Goal: Information Seeking & Learning: Learn about a topic

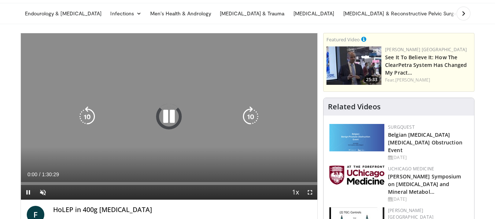
scroll to position [37, 0]
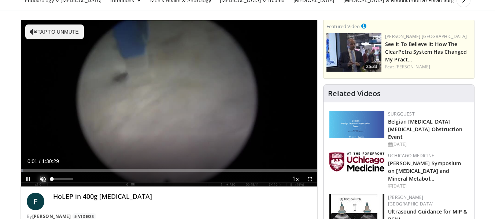
click at [44, 177] on span "Video Player" at bounding box center [43, 179] width 15 height 15
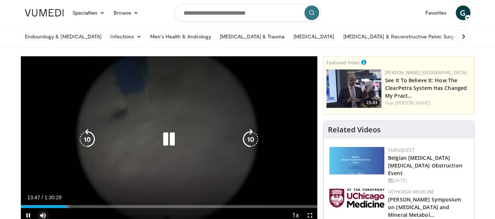
scroll to position [0, 0]
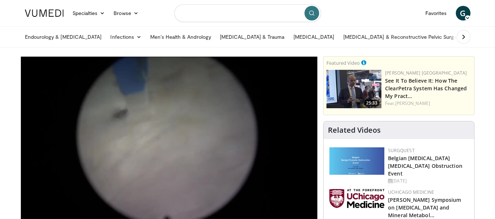
click at [236, 12] on input "Search topics, interventions" at bounding box center [247, 13] width 147 height 18
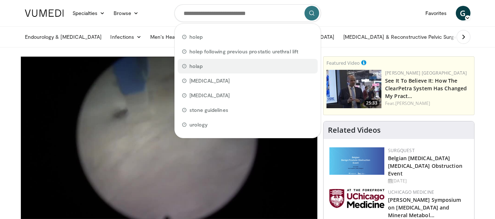
click at [214, 67] on div "holap" at bounding box center [248, 66] width 140 height 15
type input "*****"
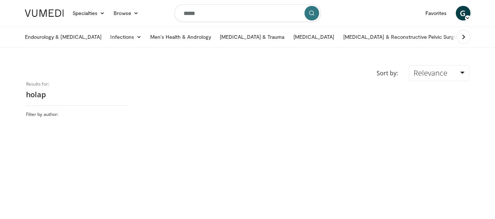
click at [41, 95] on h2 "holap" at bounding box center [77, 95] width 103 height 10
click at [45, 93] on h2 "holap" at bounding box center [77, 95] width 103 height 10
click at [201, 15] on input "*****" at bounding box center [247, 13] width 147 height 18
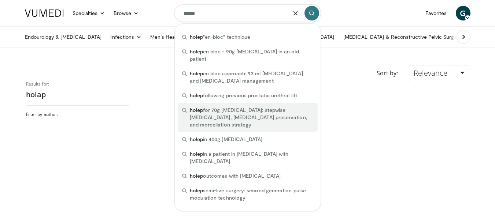
click at [265, 107] on span "holep for 70g prostate: stepwise enucleation, sphincter preservation, and morce…" at bounding box center [251, 118] width 123 height 22
type input "**********"
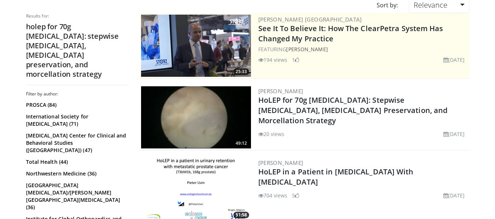
scroll to position [73, 0]
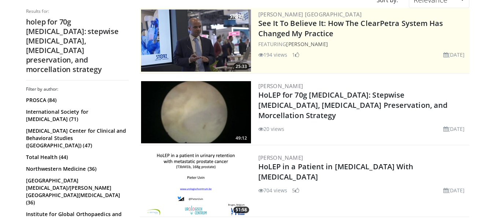
click at [192, 111] on img at bounding box center [196, 112] width 110 height 62
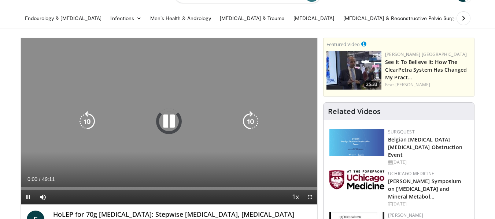
scroll to position [37, 0]
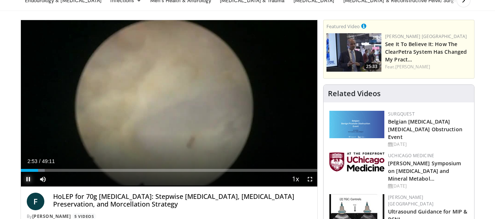
click at [28, 181] on span "Video Player" at bounding box center [28, 179] width 15 height 15
click at [31, 169] on div "Loaded : 8.12% 02:54 01:45" at bounding box center [169, 168] width 297 height 7
click at [29, 179] on span "Video Player" at bounding box center [28, 179] width 15 height 15
click at [33, 171] on div "Progress Bar" at bounding box center [33, 170] width 1 height 3
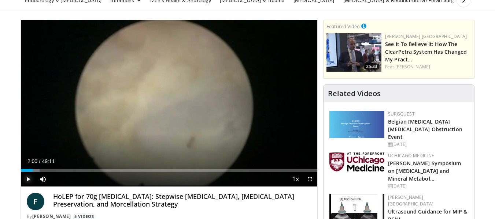
click at [29, 179] on span "Video Player" at bounding box center [28, 179] width 15 height 15
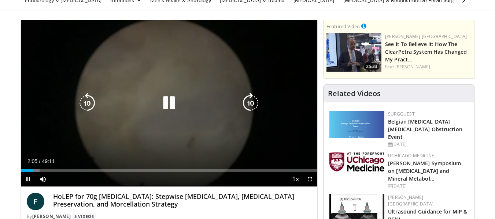
click at [249, 101] on icon "Video Player" at bounding box center [250, 103] width 21 height 21
click at [245, 104] on icon "Video Player" at bounding box center [250, 103] width 21 height 21
click at [174, 106] on icon "Video Player" at bounding box center [169, 103] width 21 height 21
click at [89, 105] on icon "Video Player" at bounding box center [87, 103] width 21 height 21
click at [92, 104] on icon "Video Player" at bounding box center [87, 103] width 21 height 21
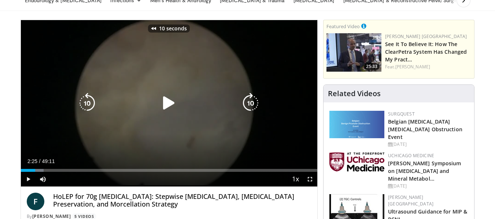
click at [162, 101] on icon "Video Player" at bounding box center [169, 103] width 21 height 21
click at [170, 105] on div "10 seconds Tap to unmute" at bounding box center [169, 103] width 297 height 167
click at [90, 101] on icon "Video Player" at bounding box center [87, 103] width 21 height 21
click at [169, 102] on icon "Video Player" at bounding box center [169, 103] width 21 height 21
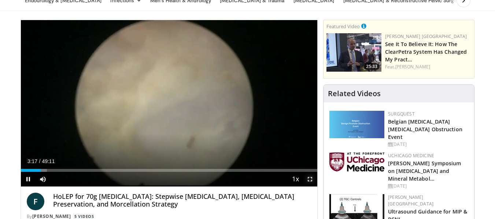
click at [309, 178] on span "Video Player" at bounding box center [310, 179] width 15 height 15
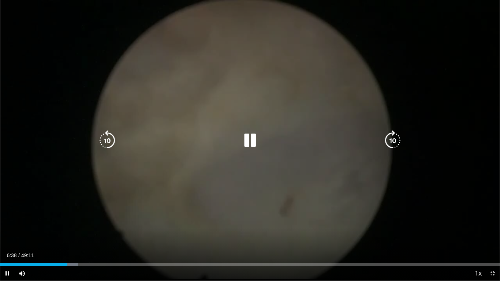
click at [234, 119] on div "10 seconds Tap to unmute" at bounding box center [250, 140] width 500 height 281
click at [252, 138] on icon "Video Player" at bounding box center [250, 140] width 21 height 21
click at [253, 133] on icon "Video Player" at bounding box center [250, 140] width 21 height 21
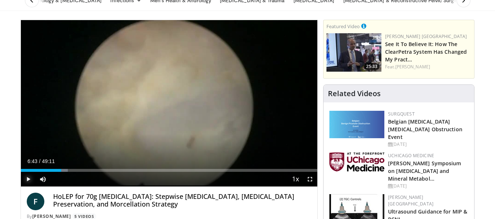
click at [31, 177] on span "Video Player" at bounding box center [28, 179] width 15 height 15
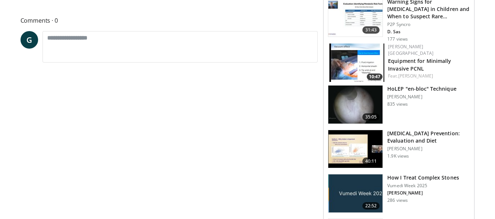
scroll to position [330, 0]
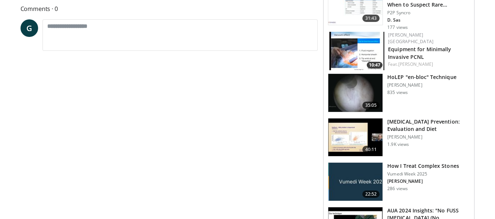
click at [353, 84] on img at bounding box center [355, 93] width 54 height 38
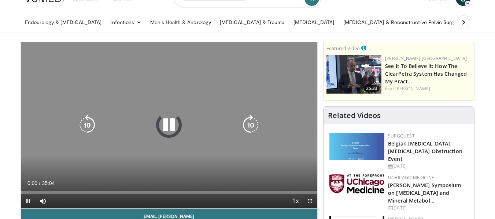
scroll to position [37, 0]
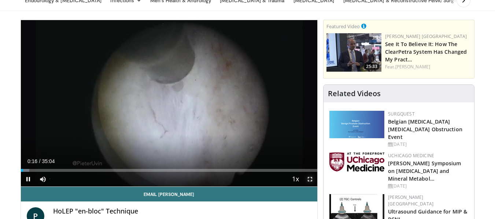
click at [311, 179] on span "Video Player" at bounding box center [310, 179] width 15 height 15
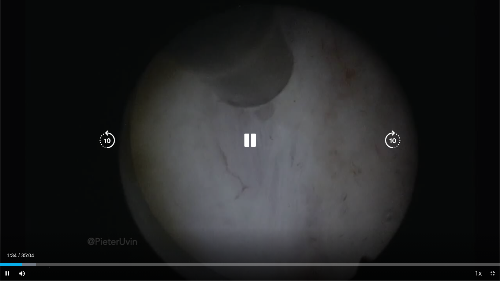
click at [248, 140] on icon "Video Player" at bounding box center [250, 140] width 21 height 21
click at [248, 139] on icon "Video Player" at bounding box center [250, 140] width 21 height 21
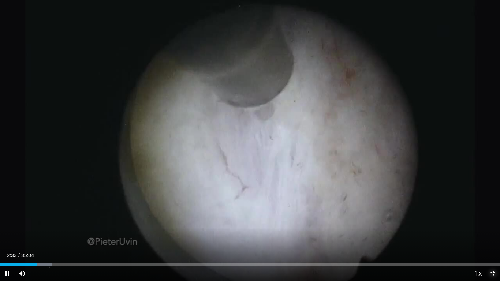
click at [493, 219] on span "Video Player" at bounding box center [493, 273] width 15 height 15
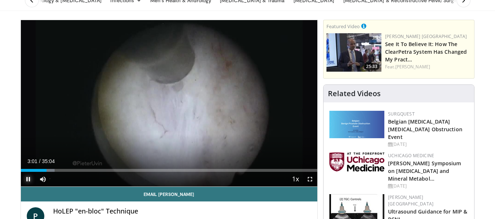
click at [26, 178] on span "Video Player" at bounding box center [28, 179] width 15 height 15
